Goal: Information Seeking & Learning: Learn about a topic

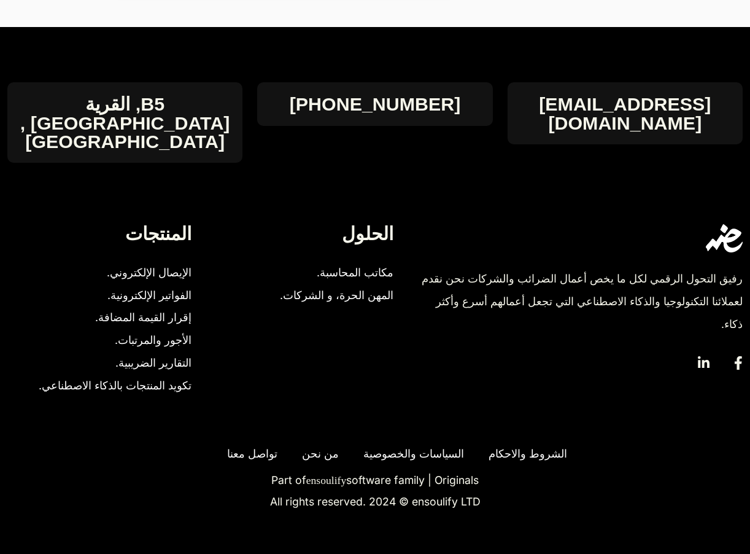
scroll to position [1536, 0]
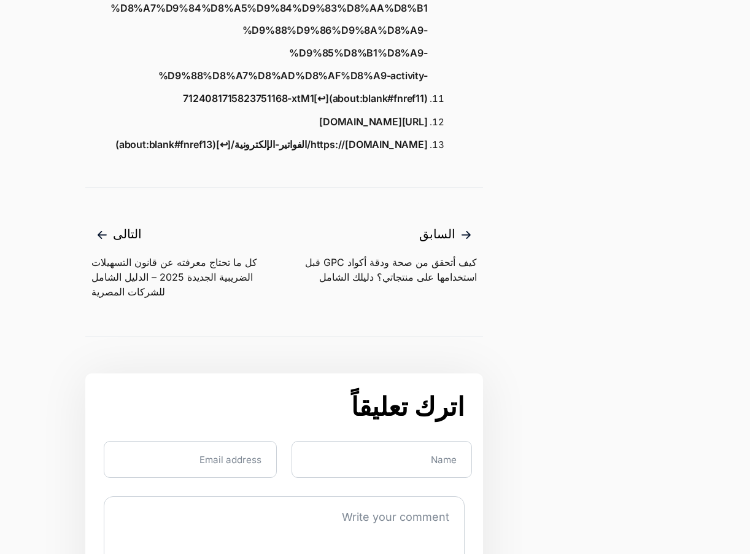
click at [122, 245] on span "التالى" at bounding box center [187, 235] width 193 height 20
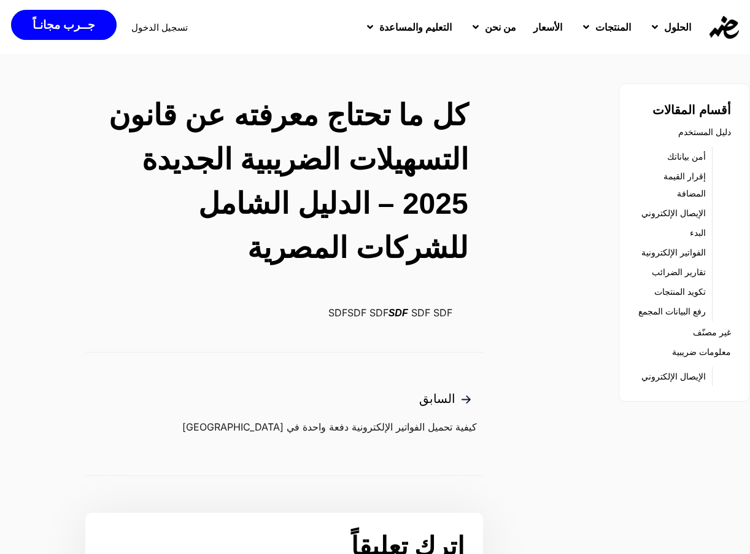
scroll to position [287, 0]
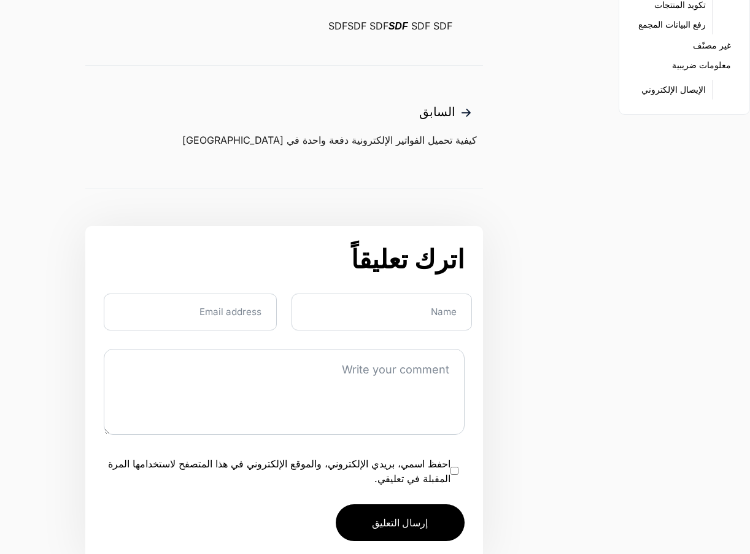
click at [406, 138] on span "كيفية تحميل الفواتير الإلكترونية دفعة واحدة في [GEOGRAPHIC_DATA]" at bounding box center [329, 140] width 295 height 15
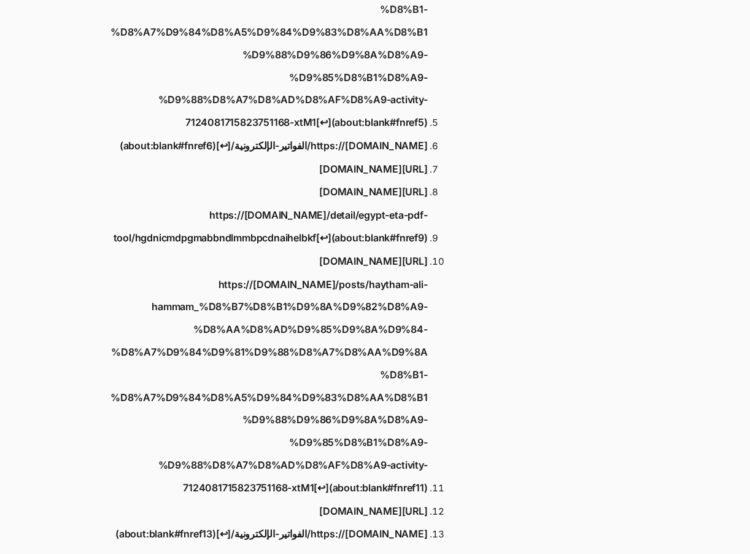
scroll to position [1433, 0]
